Goal: Information Seeking & Learning: Learn about a topic

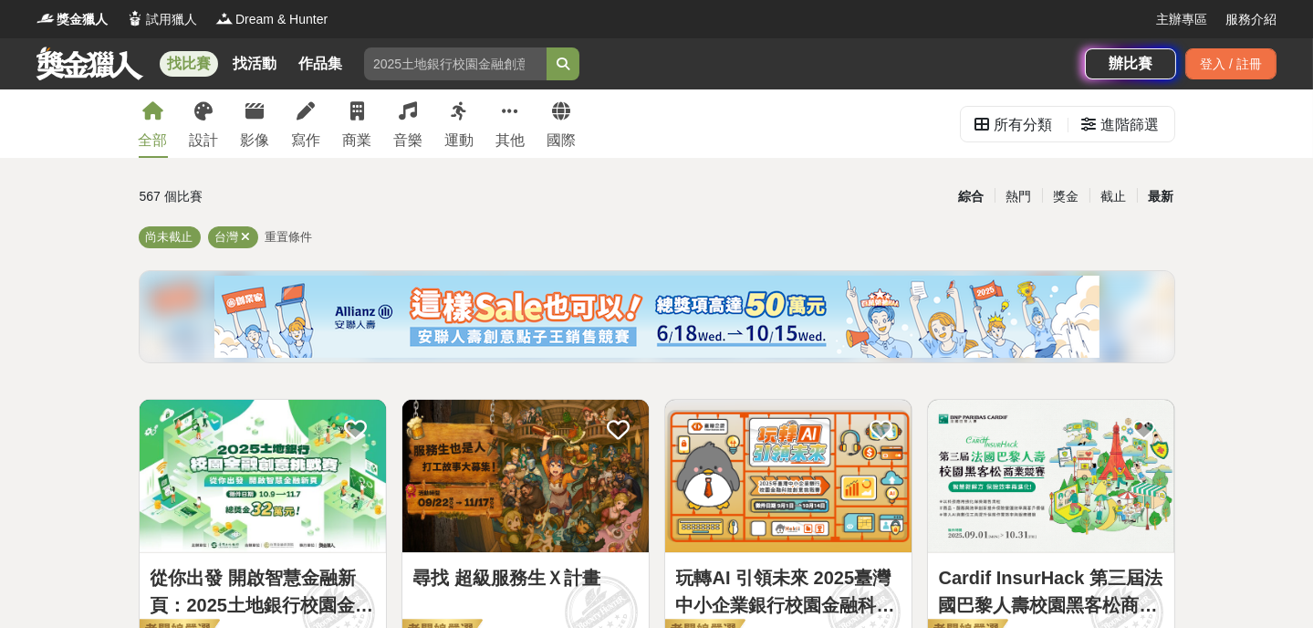
click at [1158, 198] on div "最新" at bounding box center [1160, 197] width 47 height 32
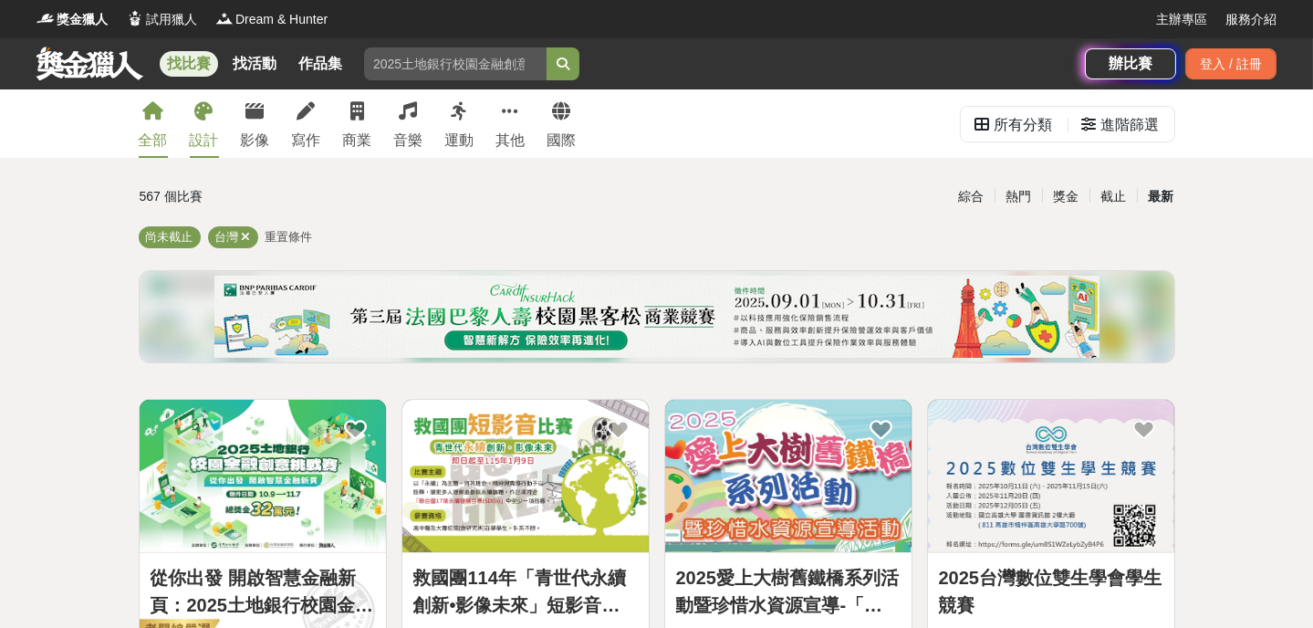
click at [204, 121] on link "設計" at bounding box center [204, 123] width 29 height 68
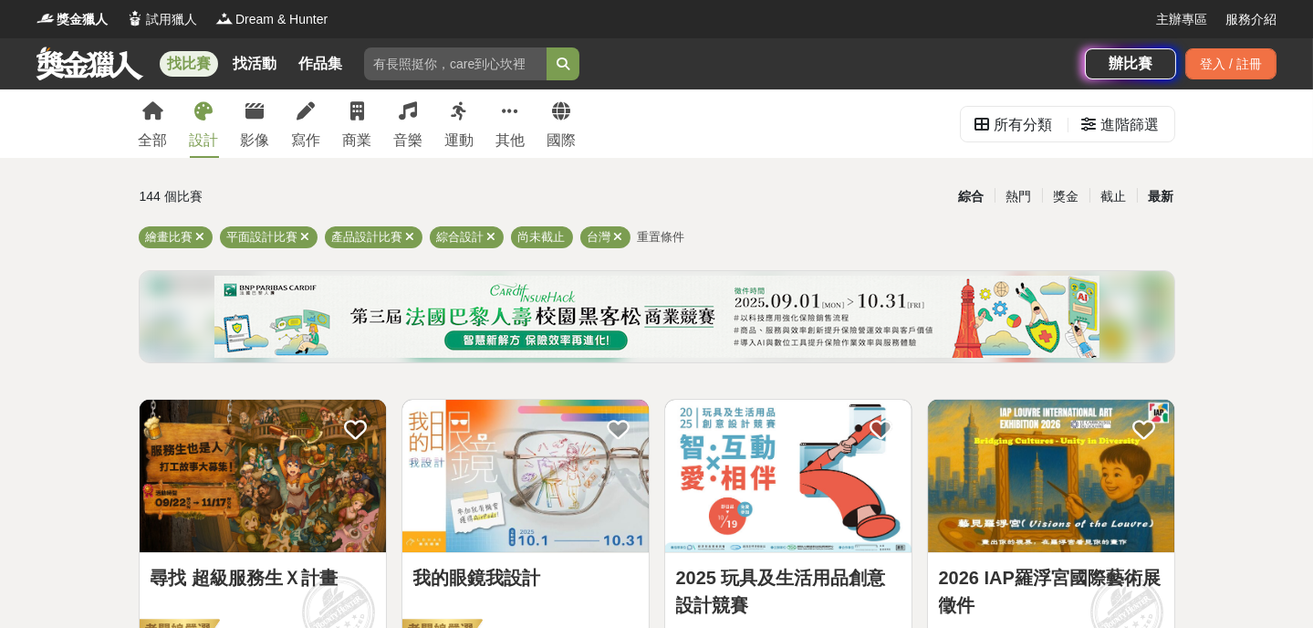
click at [1169, 198] on div "最新" at bounding box center [1160, 197] width 47 height 32
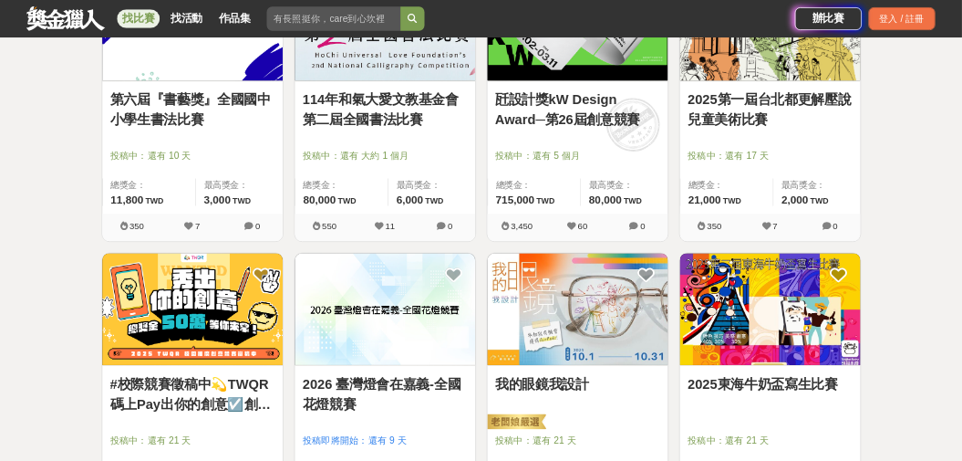
scroll to position [828, 0]
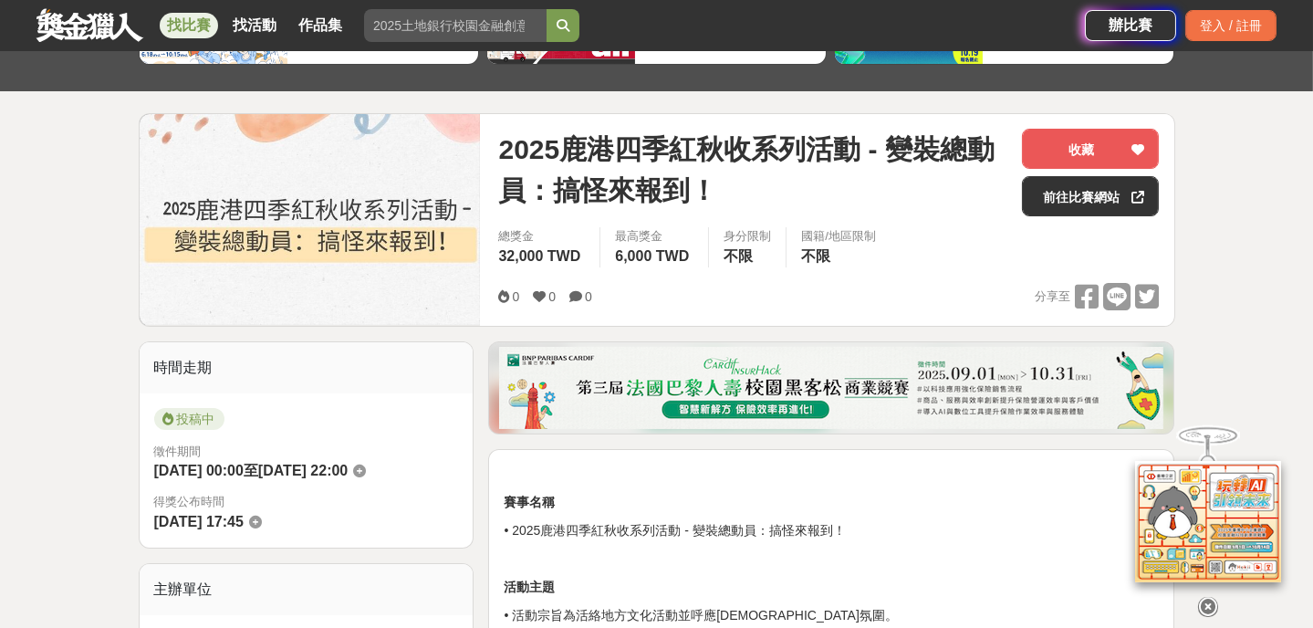
scroll to position [331, 0]
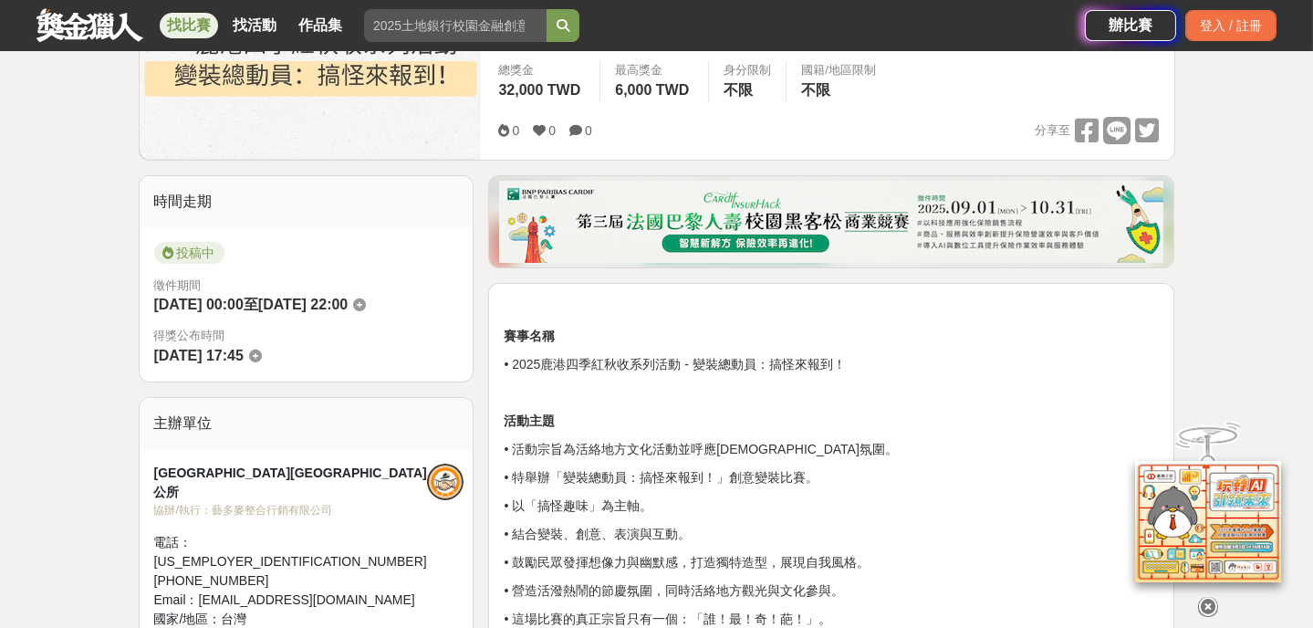
drag, startPoint x: 533, startPoint y: 510, endPoint x: 579, endPoint y: 511, distance: 46.5
click at [576, 511] on p "• 以「搞怪趣味」為主軸。" at bounding box center [830, 505] width 655 height 19
drag, startPoint x: 564, startPoint y: 591, endPoint x: 763, endPoint y: 584, distance: 199.9
click at [763, 584] on p "• 營造活潑熱鬧的節慶氛圍，同時活絡地方觀光與文化參與。" at bounding box center [830, 590] width 655 height 19
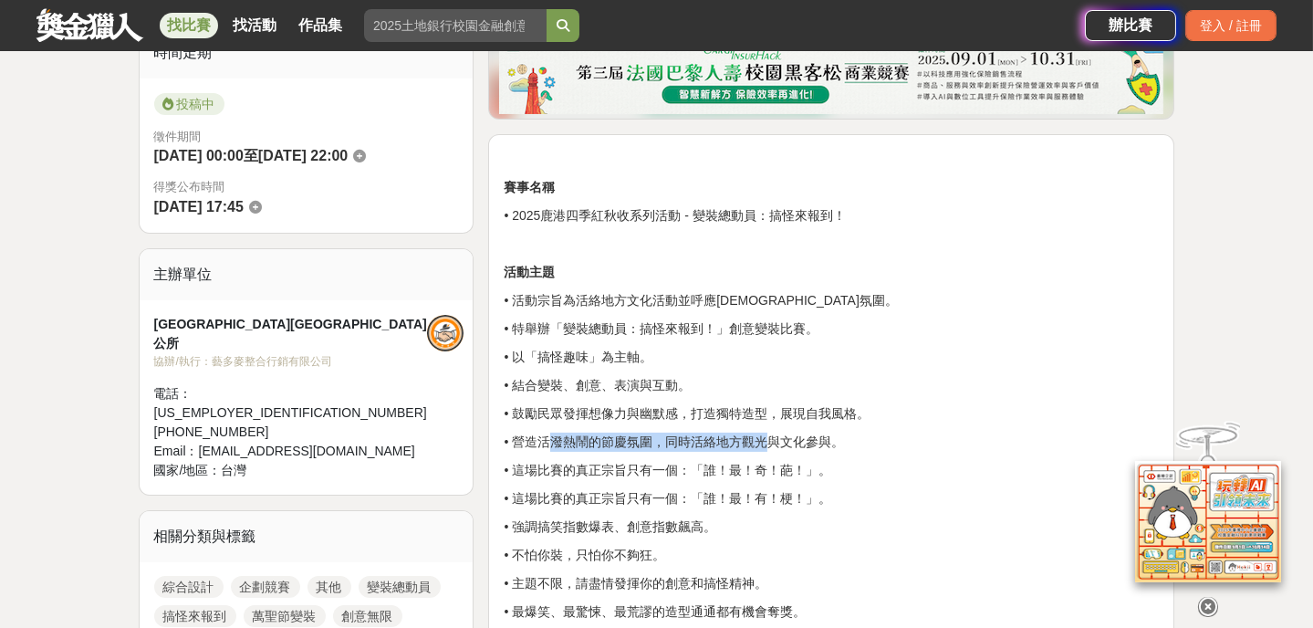
scroll to position [497, 0]
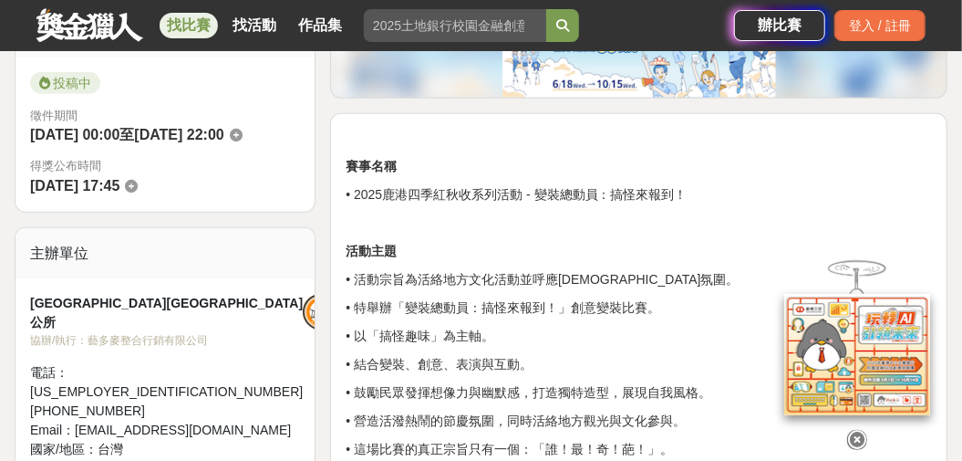
click at [831, 161] on p "賽事名稱" at bounding box center [639, 166] width 586 height 19
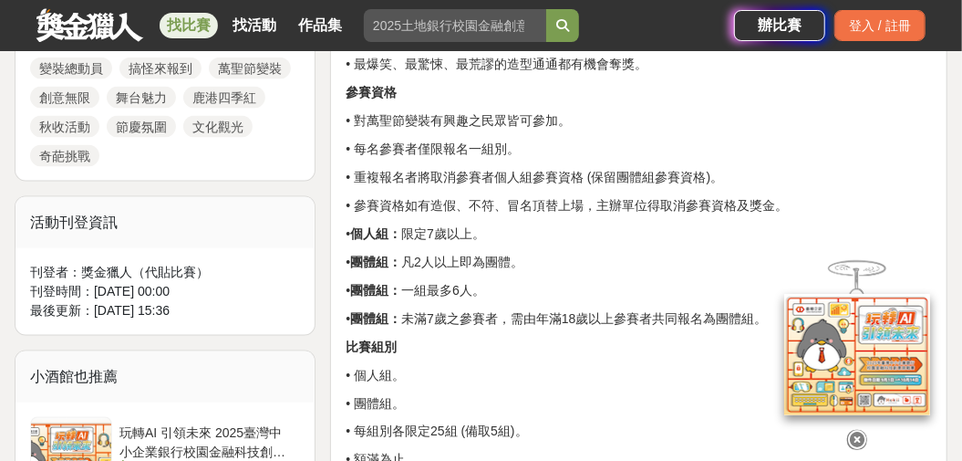
scroll to position [1043, 0]
